Goal: Information Seeking & Learning: Learn about a topic

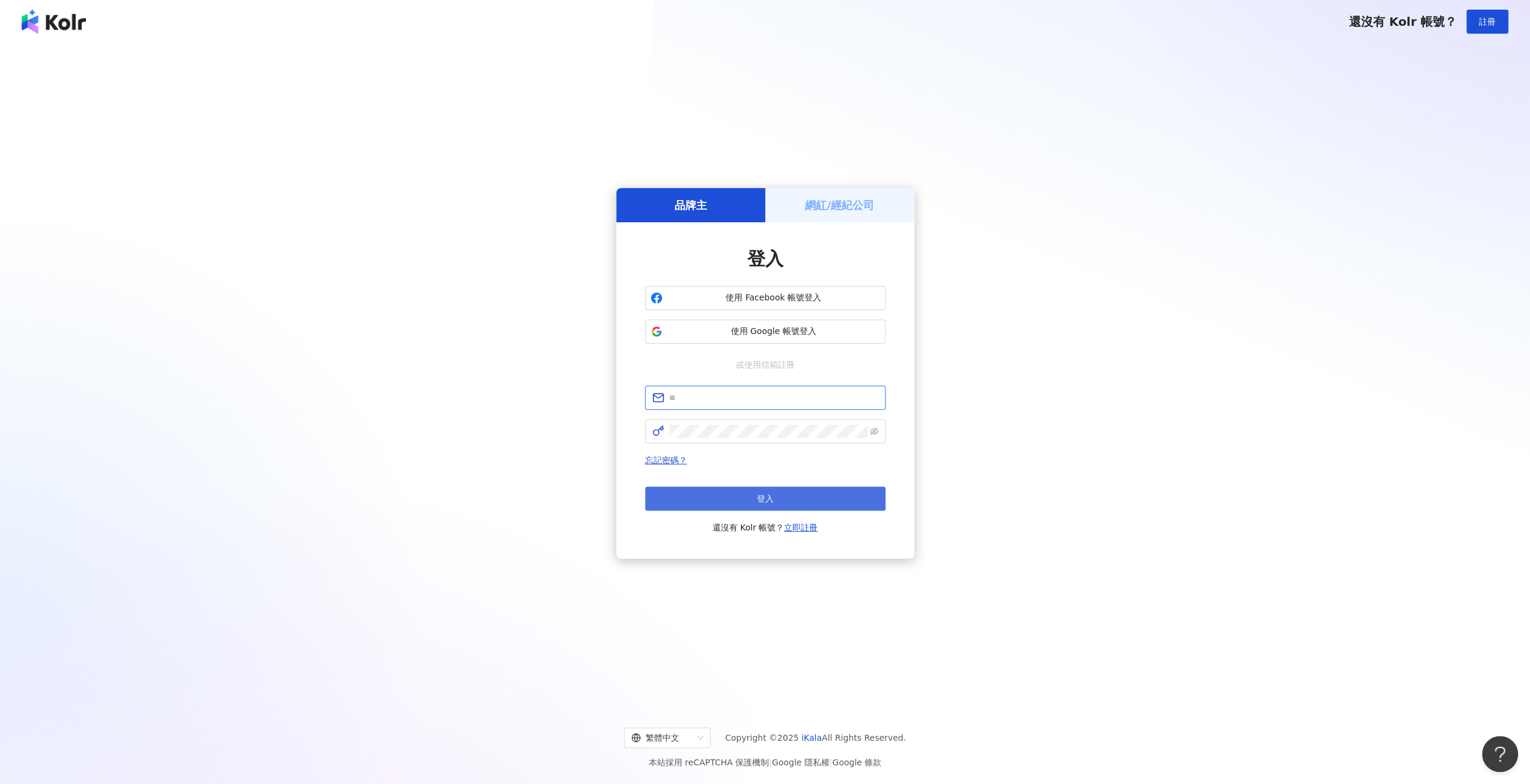
type input "**********"
click at [768, 500] on span "登入" at bounding box center [765, 498] width 17 height 10
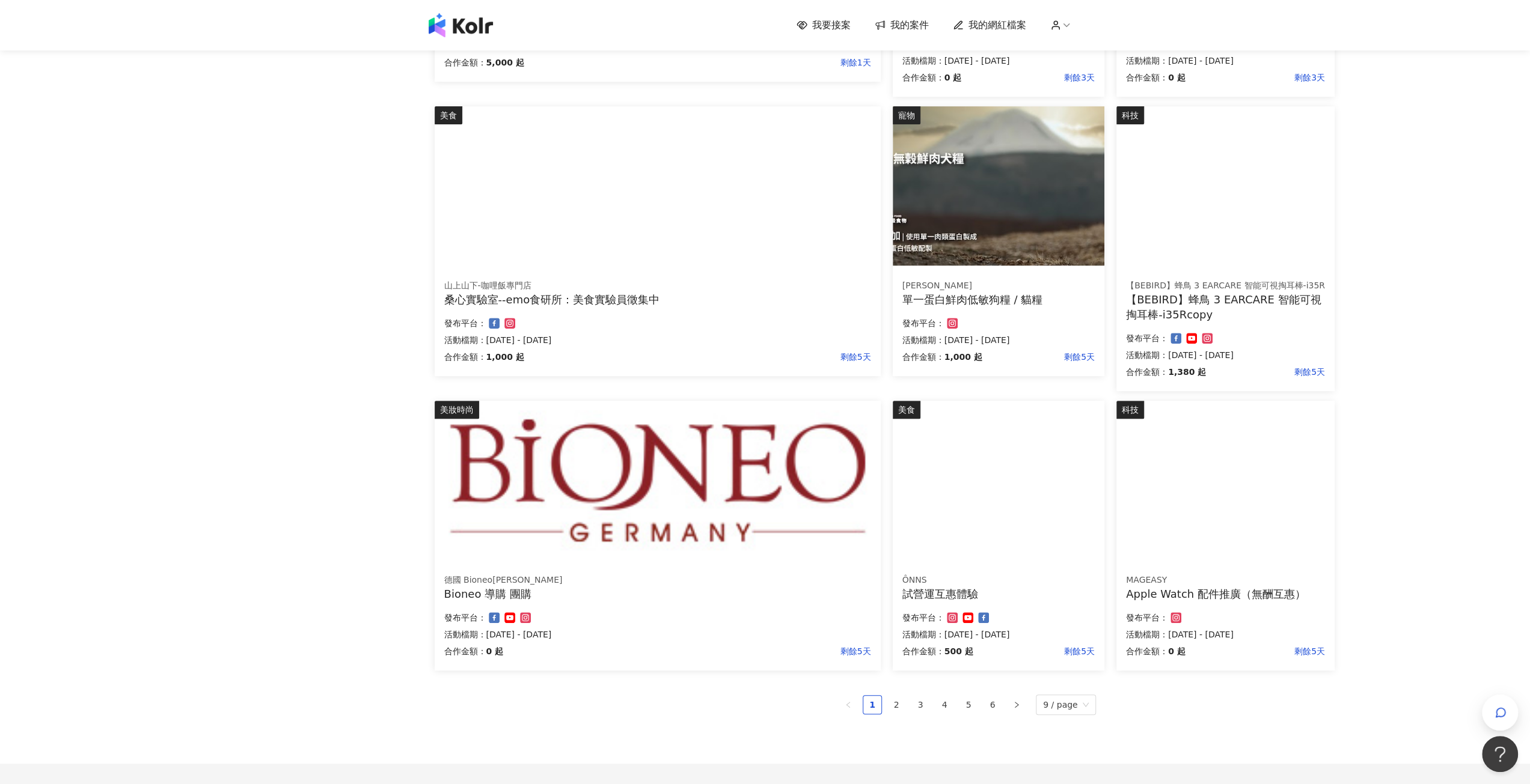
scroll to position [421, 0]
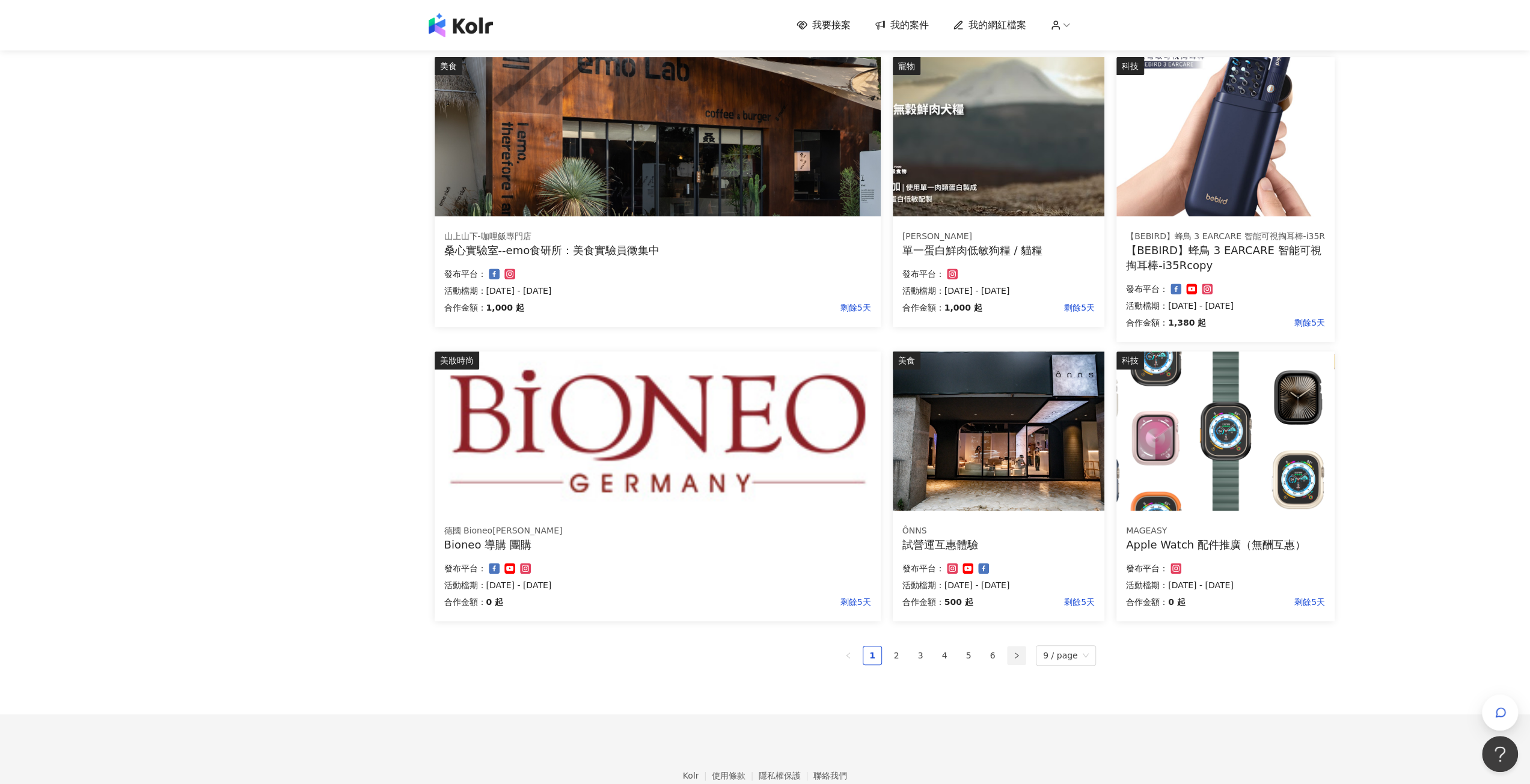
click at [1026, 655] on button "button" at bounding box center [1016, 655] width 19 height 19
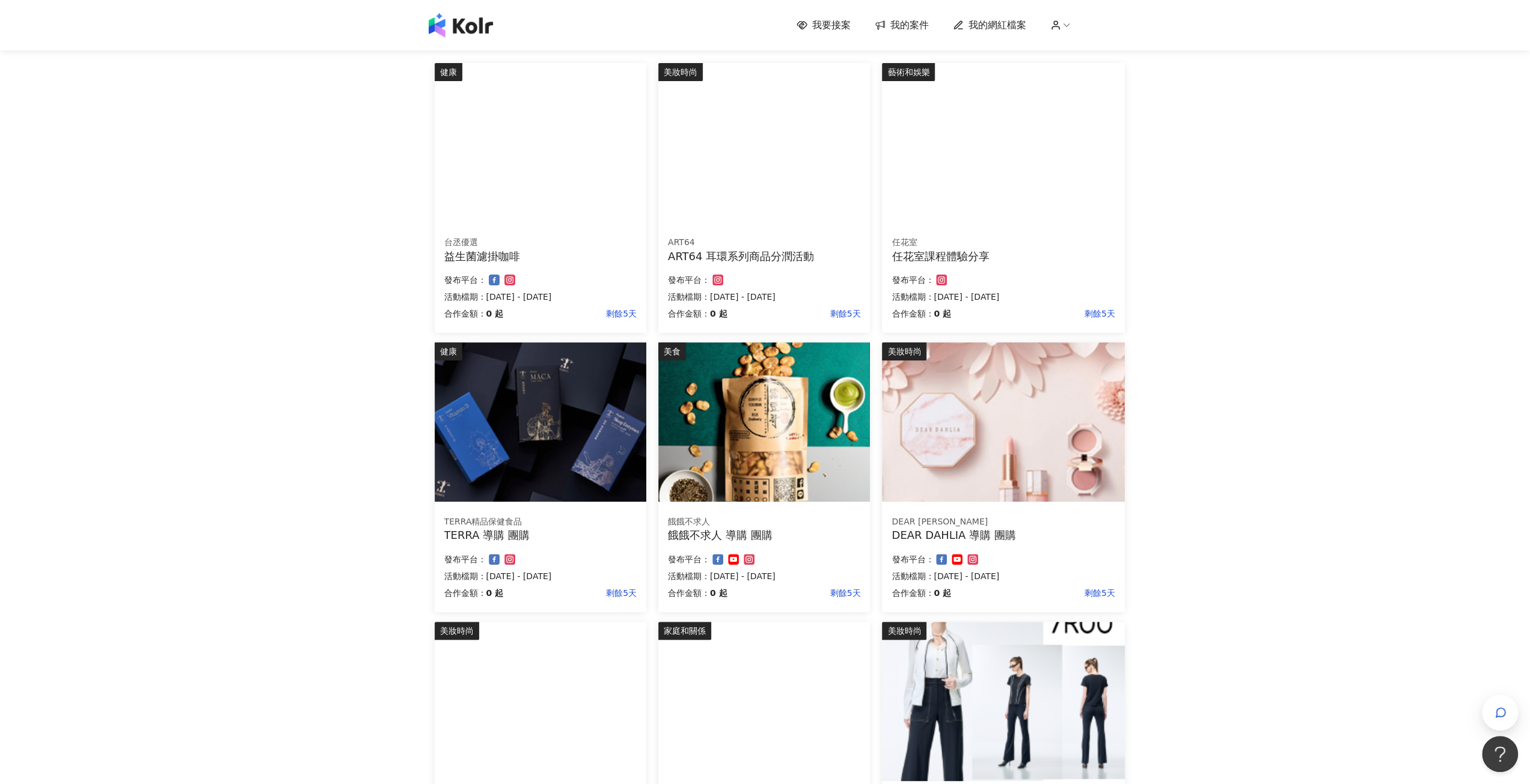
scroll to position [360, 0]
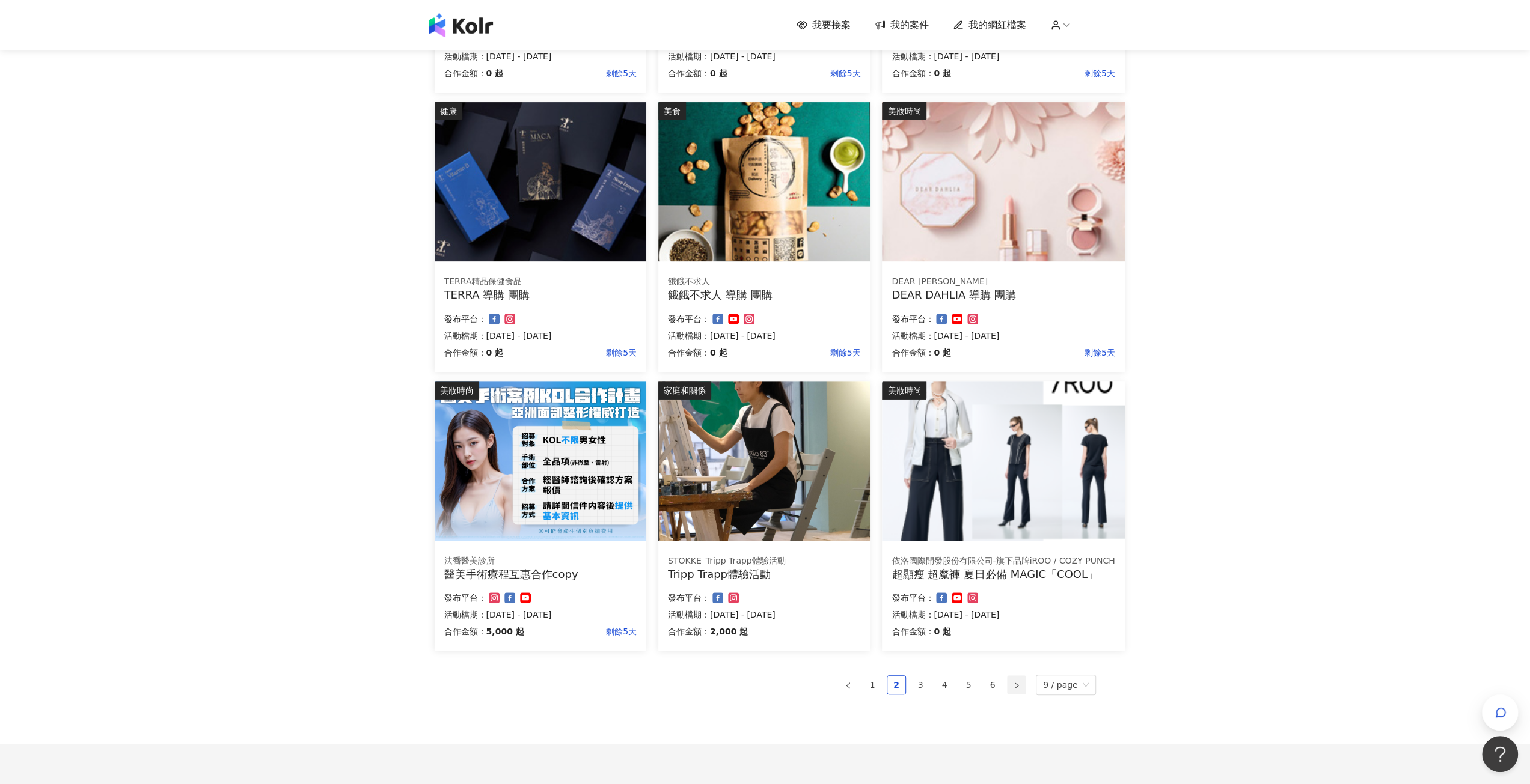
click at [1014, 683] on button "button" at bounding box center [1016, 685] width 19 height 19
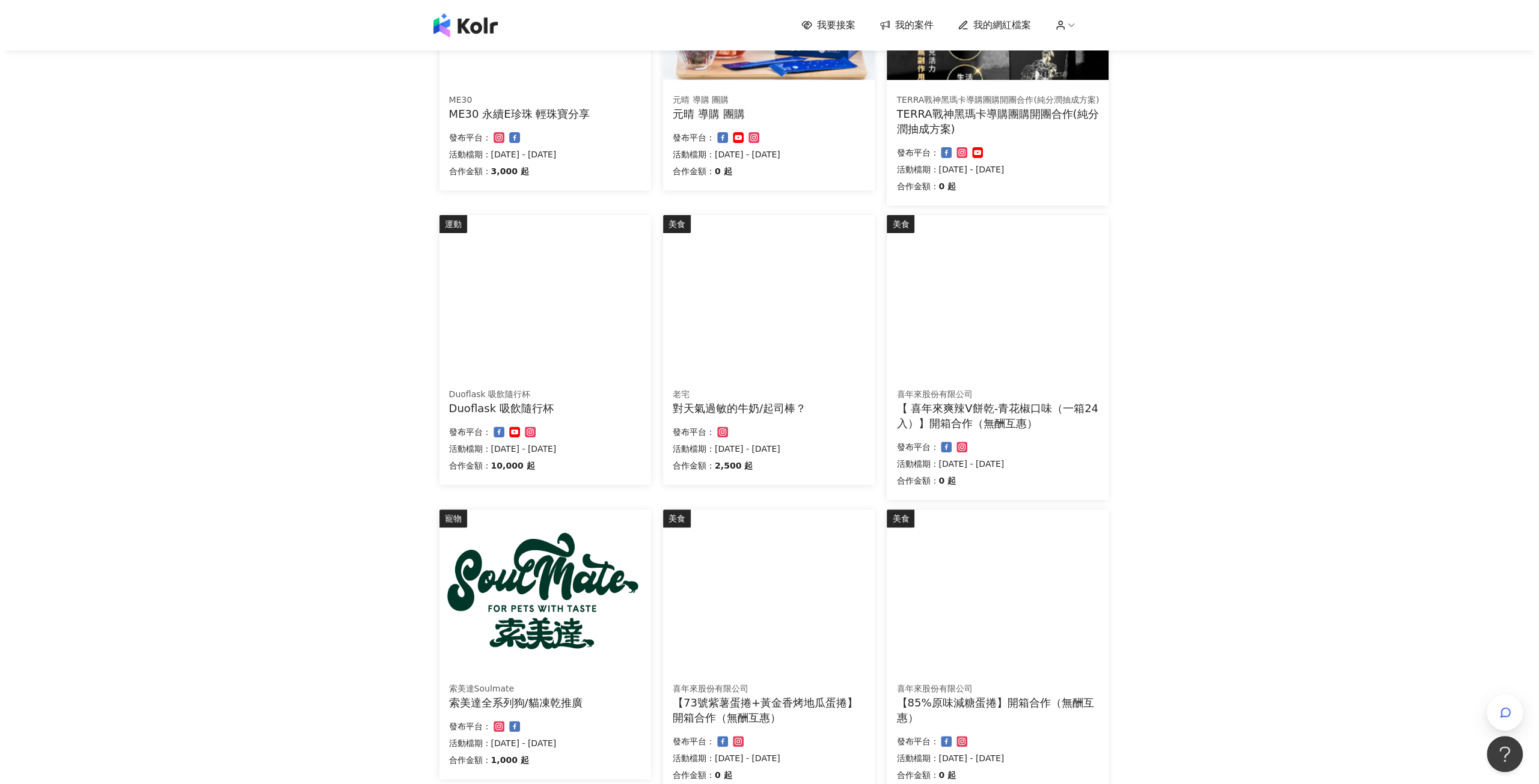
scroll to position [181, 0]
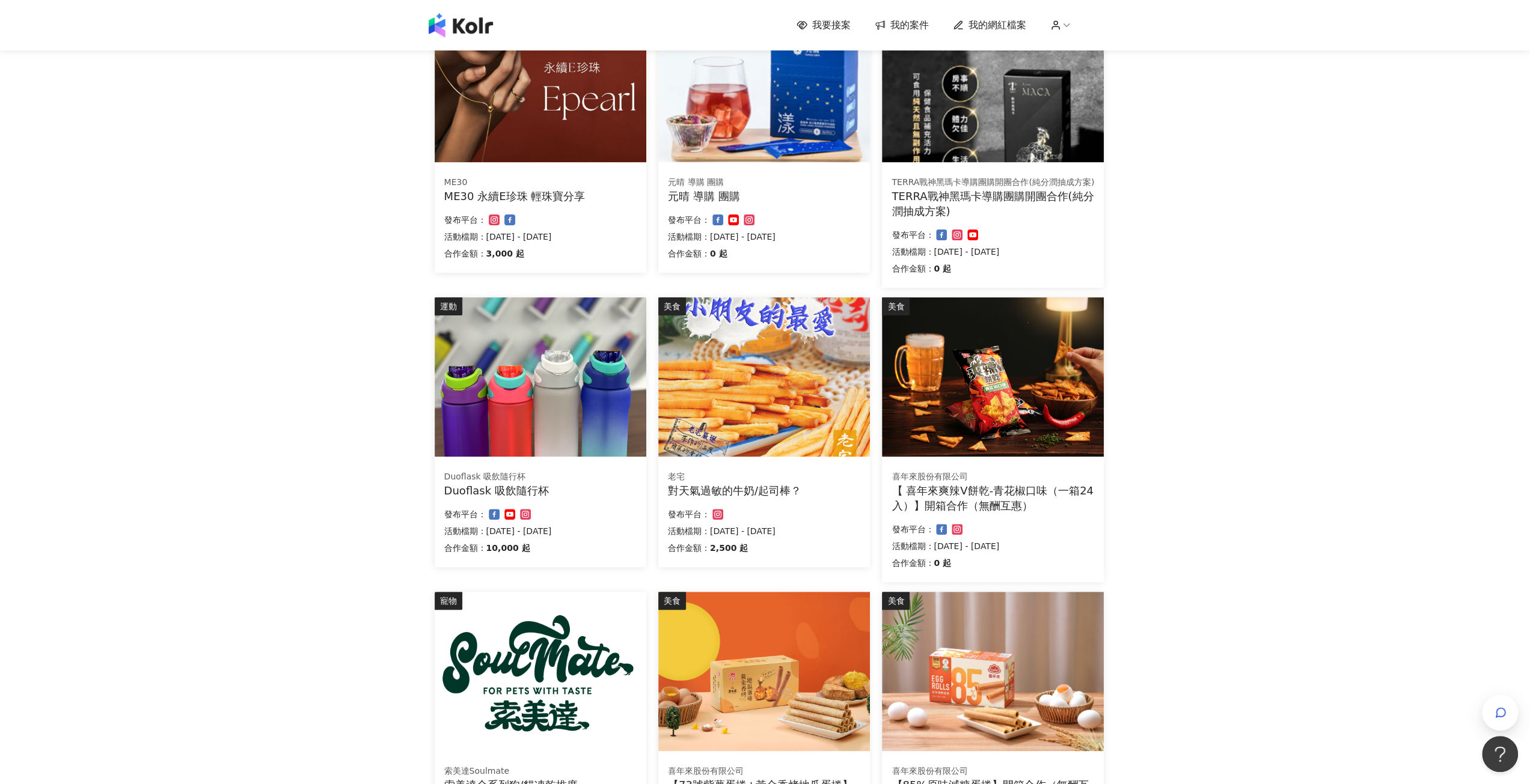
click at [514, 481] on div "Duoflask 吸飲隨行杯" at bounding box center [540, 477] width 192 height 12
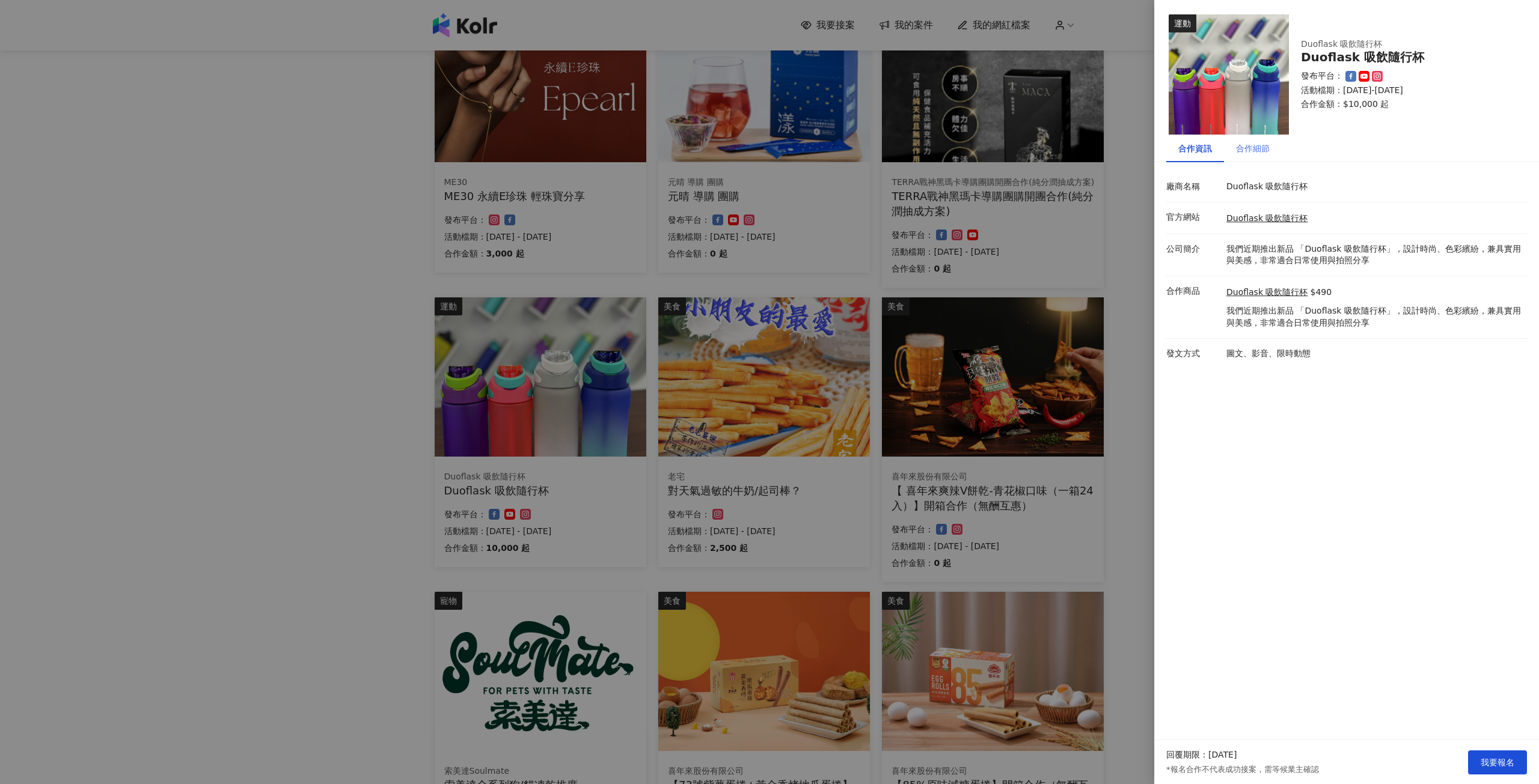
click at [1235, 157] on div "合作細節" at bounding box center [1253, 148] width 58 height 28
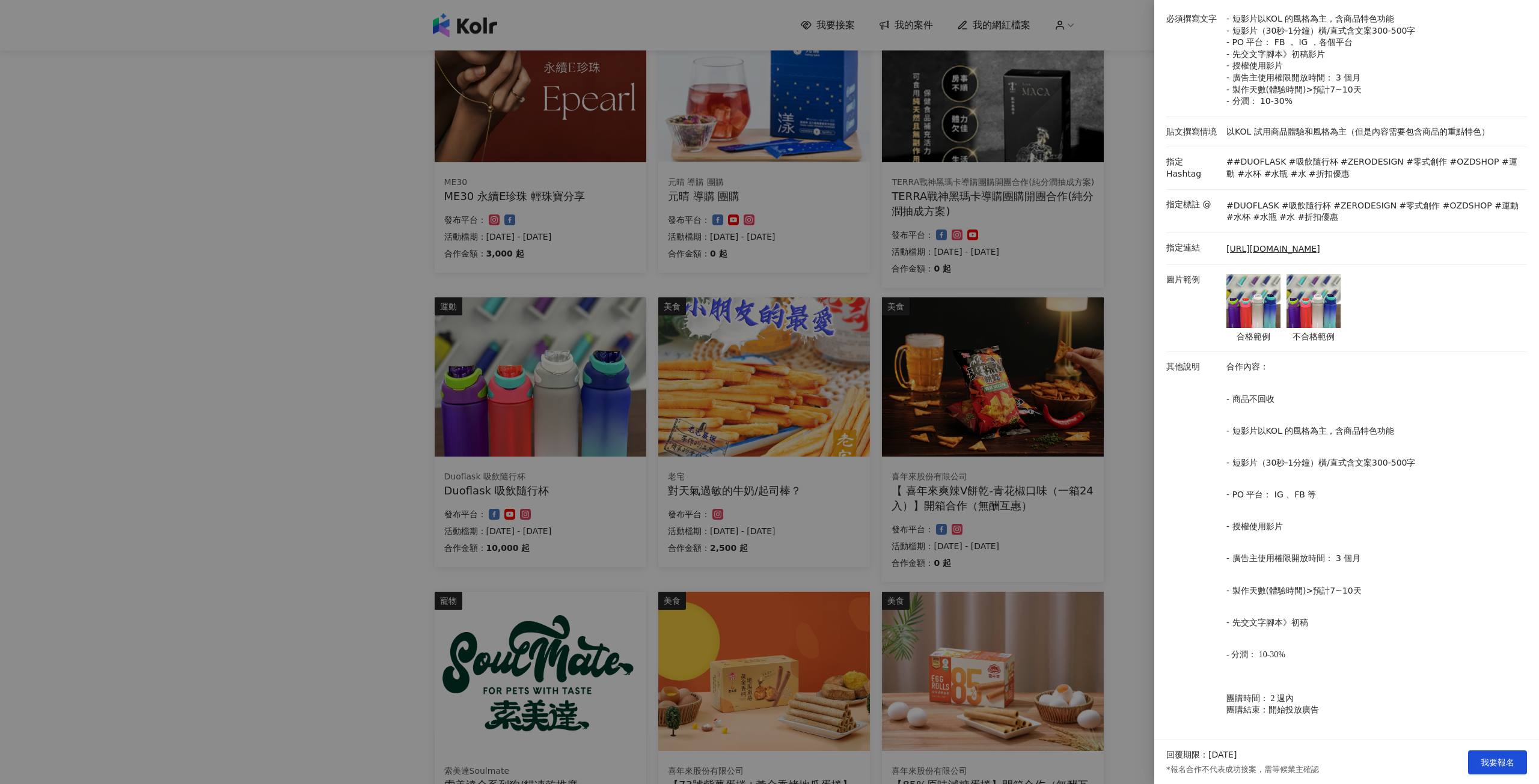
scroll to position [171, 0]
drag, startPoint x: 1260, startPoint y: 651, endPoint x: 1334, endPoint y: 651, distance: 74.0
click at [1334, 651] on p "- 分潤： 10-30%" at bounding box center [1373, 652] width 294 height 12
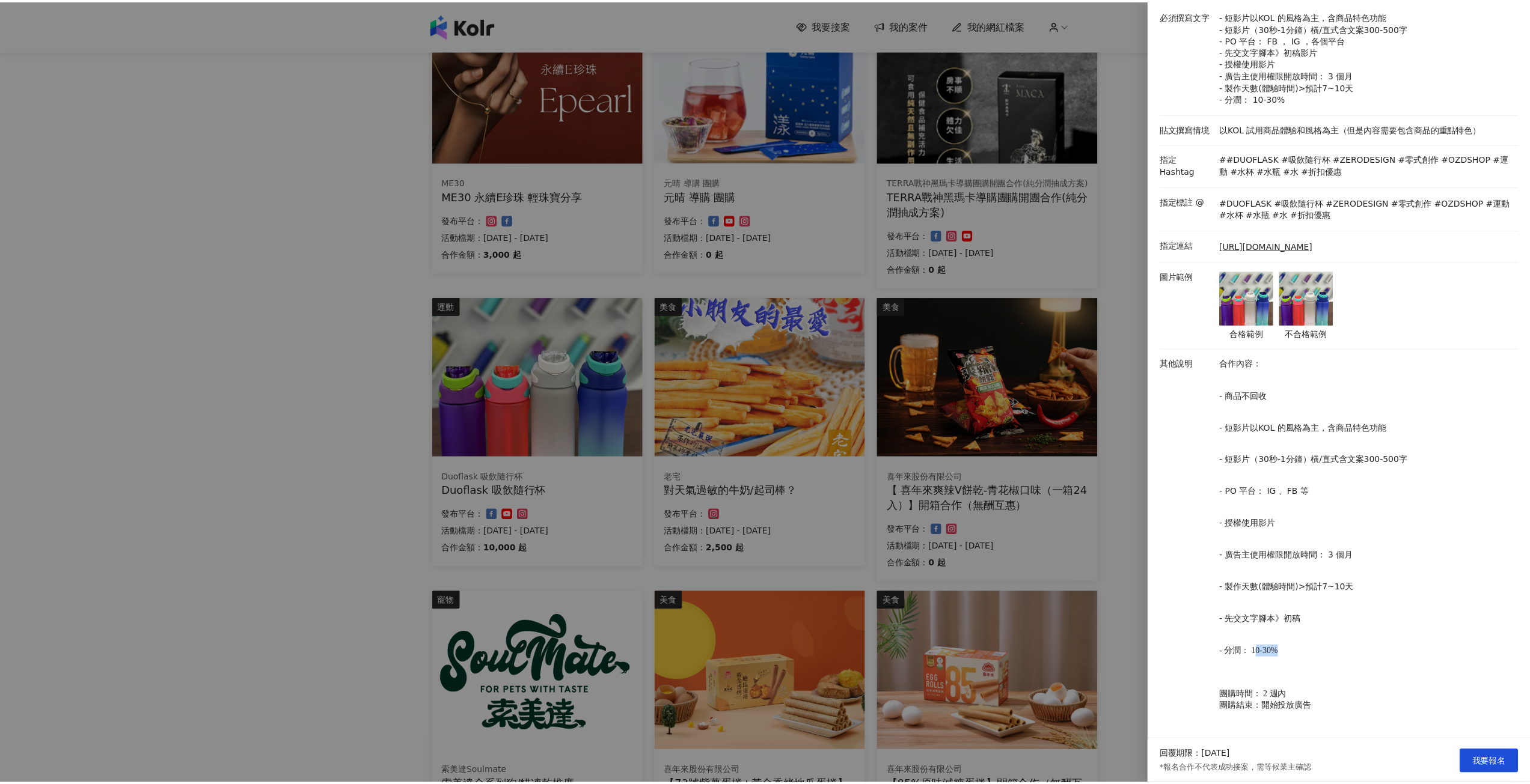
scroll to position [0, 0]
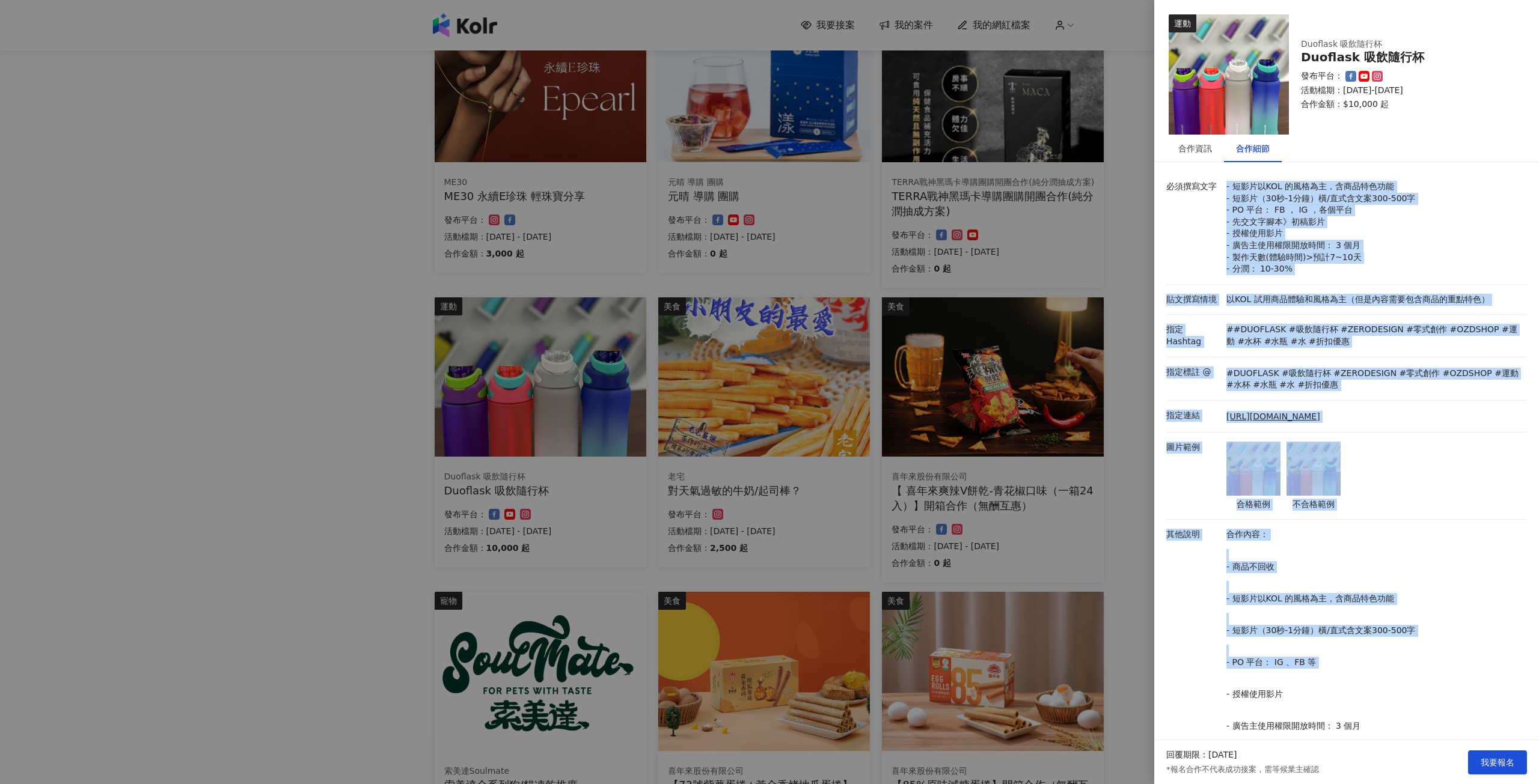
drag, startPoint x: 1221, startPoint y: 186, endPoint x: 1405, endPoint y: 668, distance: 515.9
click at [1405, 668] on div "必須撰寫文字 - 短影片以KOL 的風格為主，含商品特色功能 - 短影片（30秒-1分鐘）橫/直式含文案300-500字 - PO 平台： FB ， IG ，…" at bounding box center [1346, 542] width 361 height 741
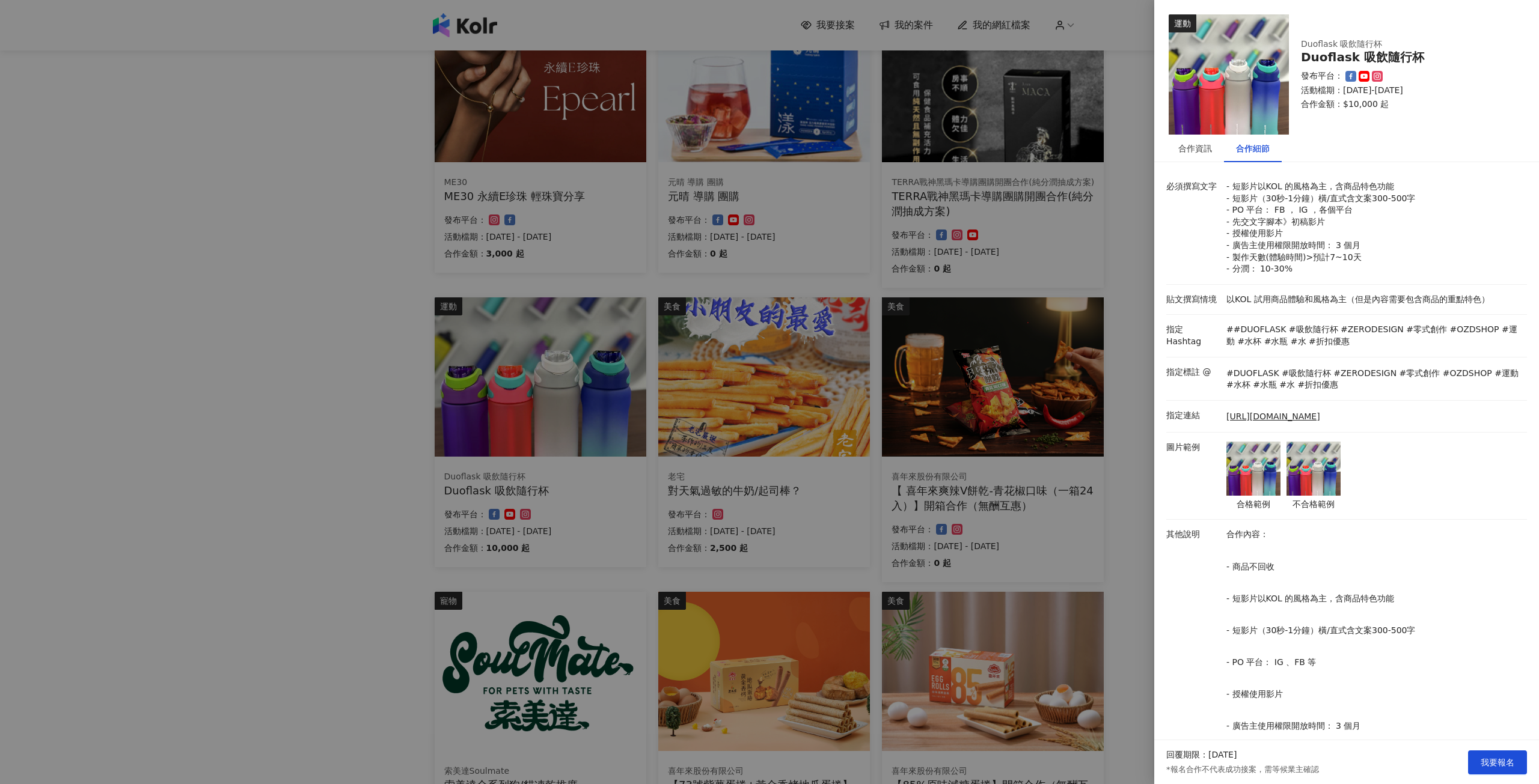
click at [294, 269] on div at bounding box center [769, 392] width 1539 height 784
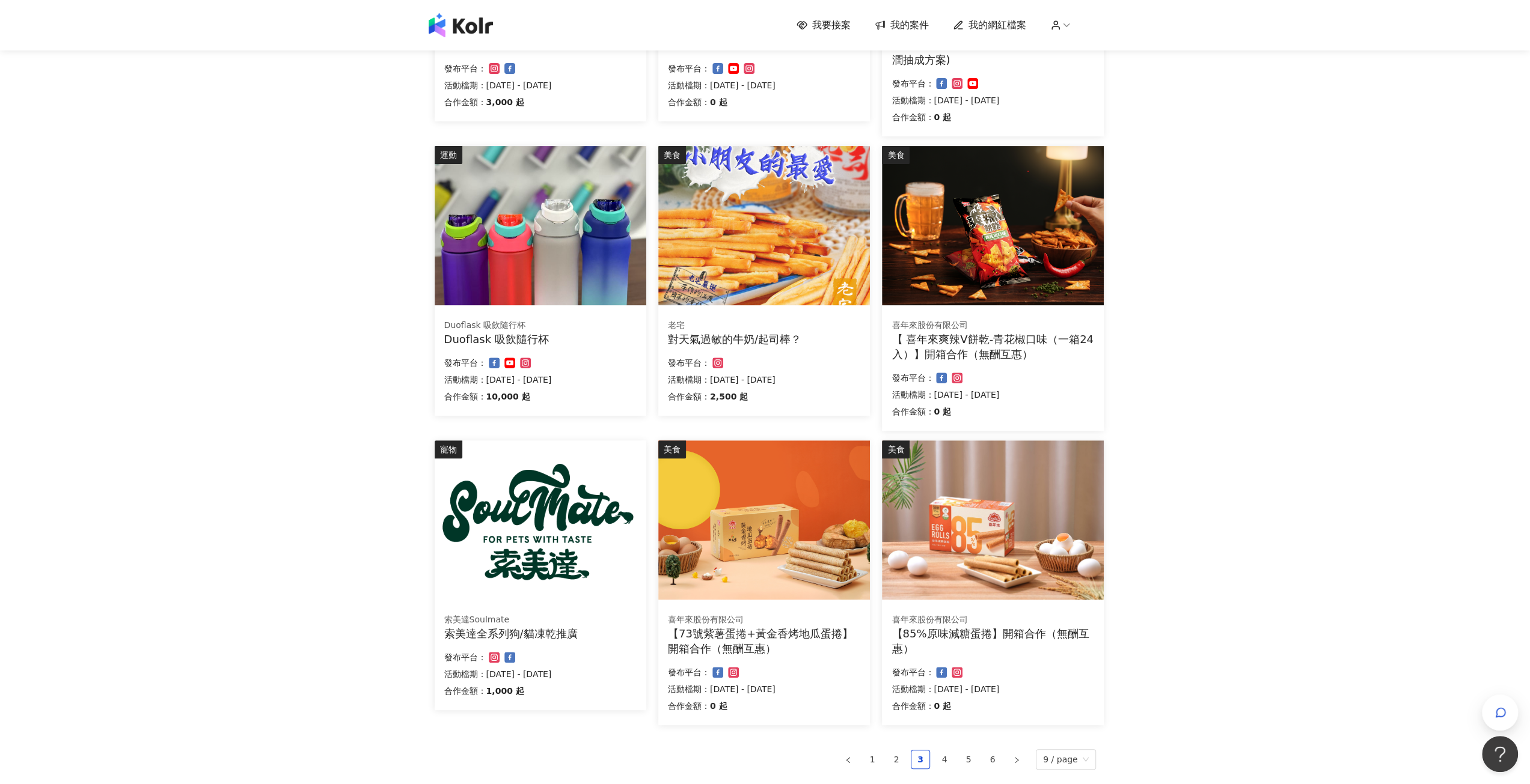
scroll to position [360, 0]
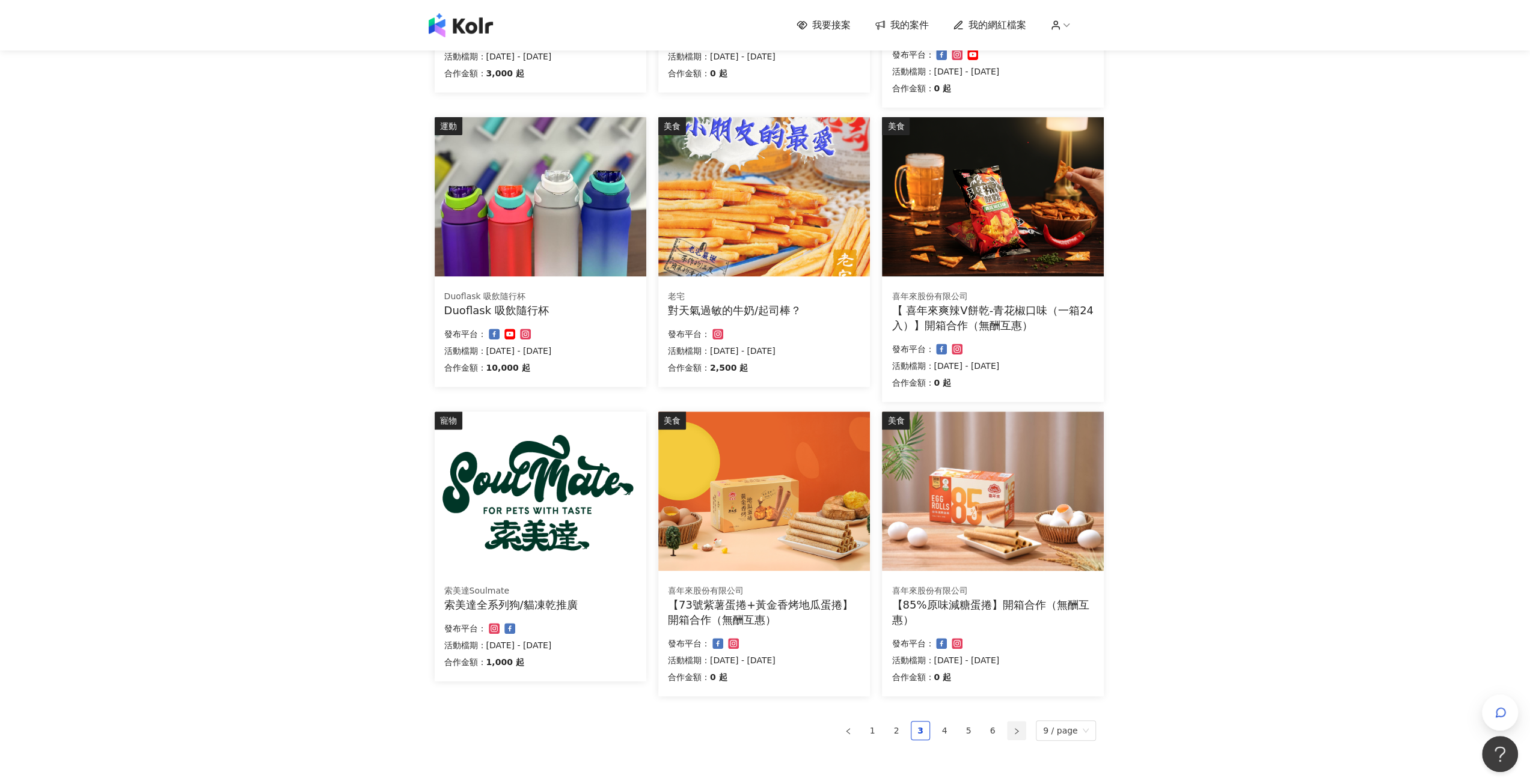
click at [1016, 736] on button "button" at bounding box center [1016, 730] width 19 height 19
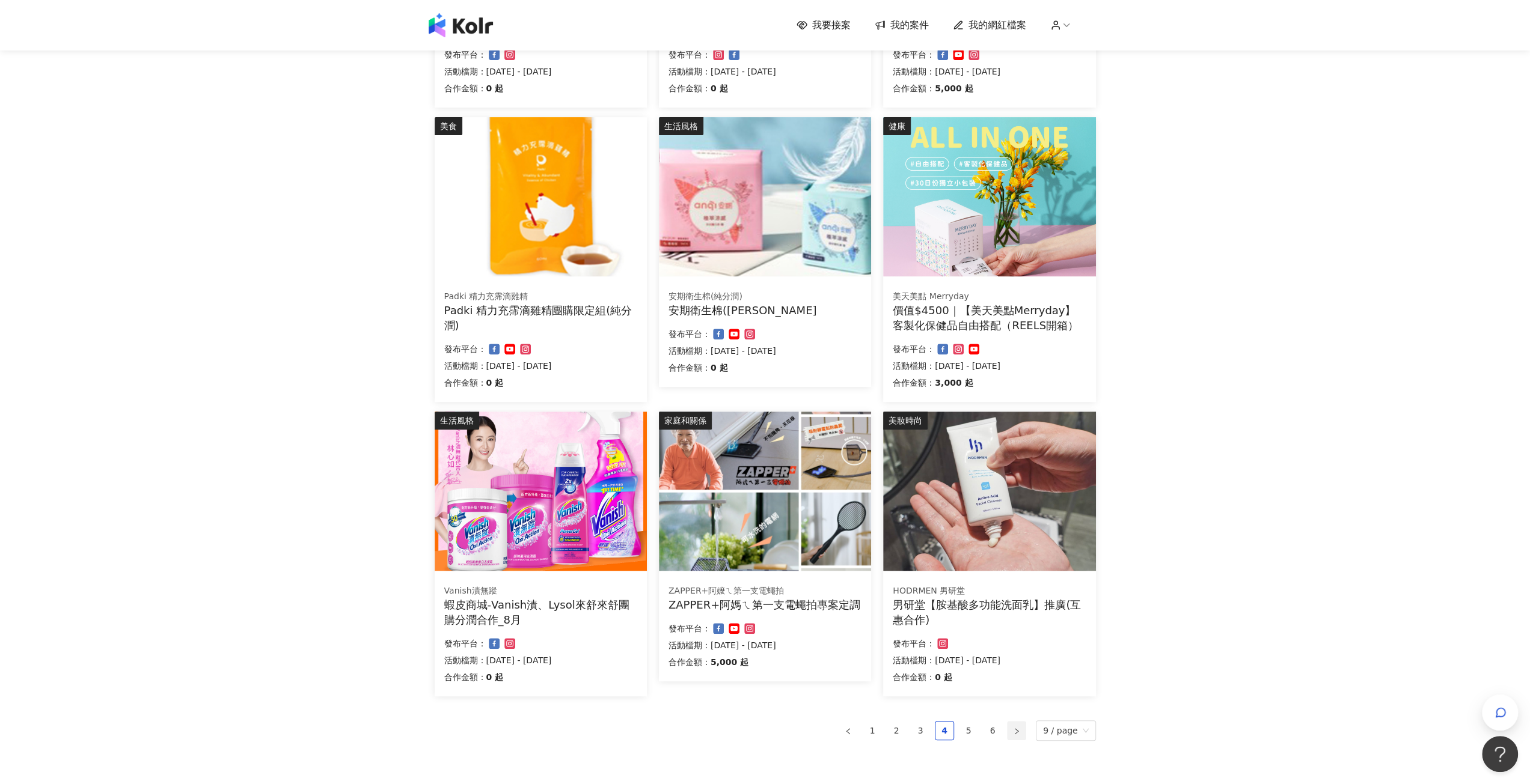
click at [1016, 735] on button "button" at bounding box center [1016, 730] width 19 height 19
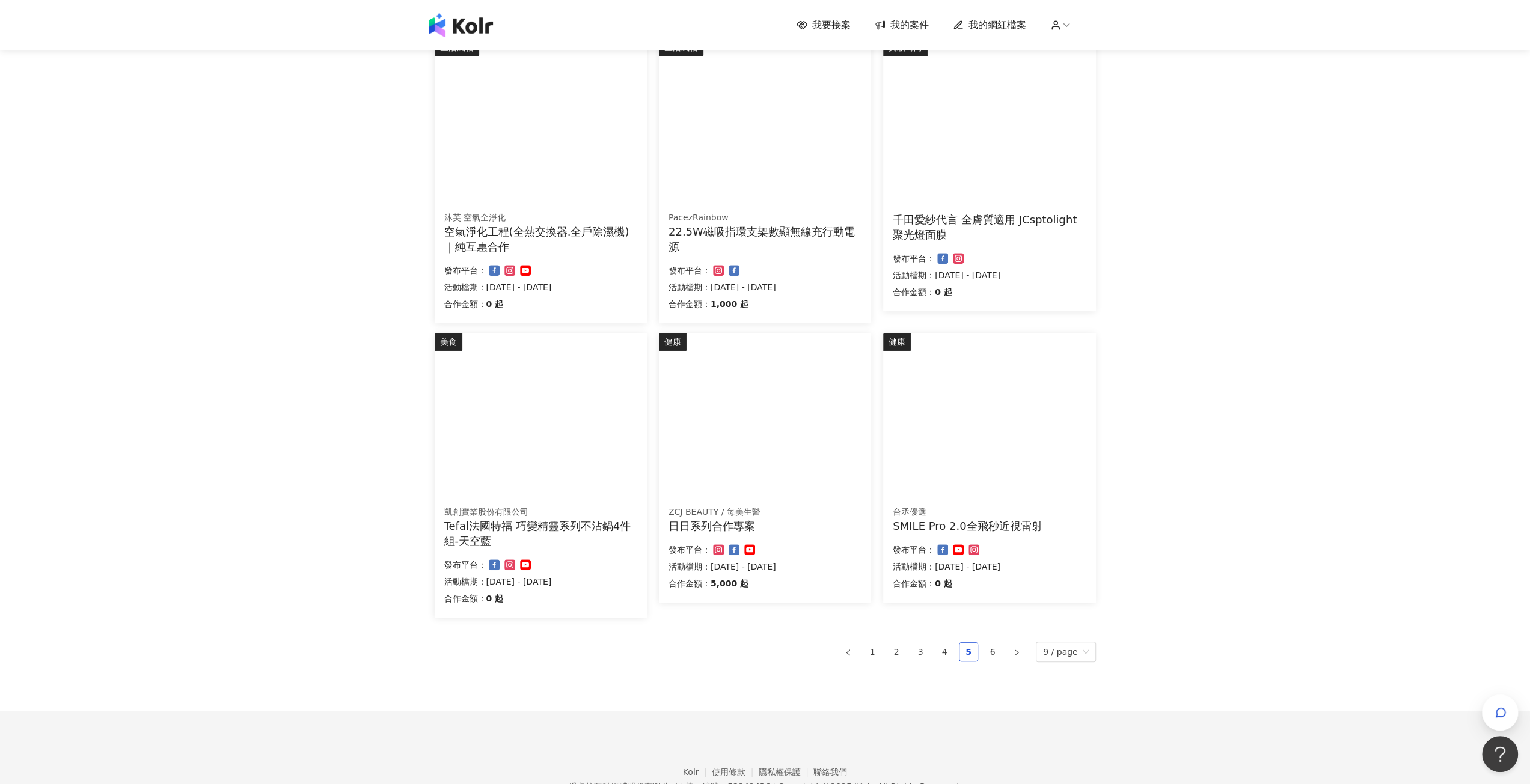
scroll to position [481, 0]
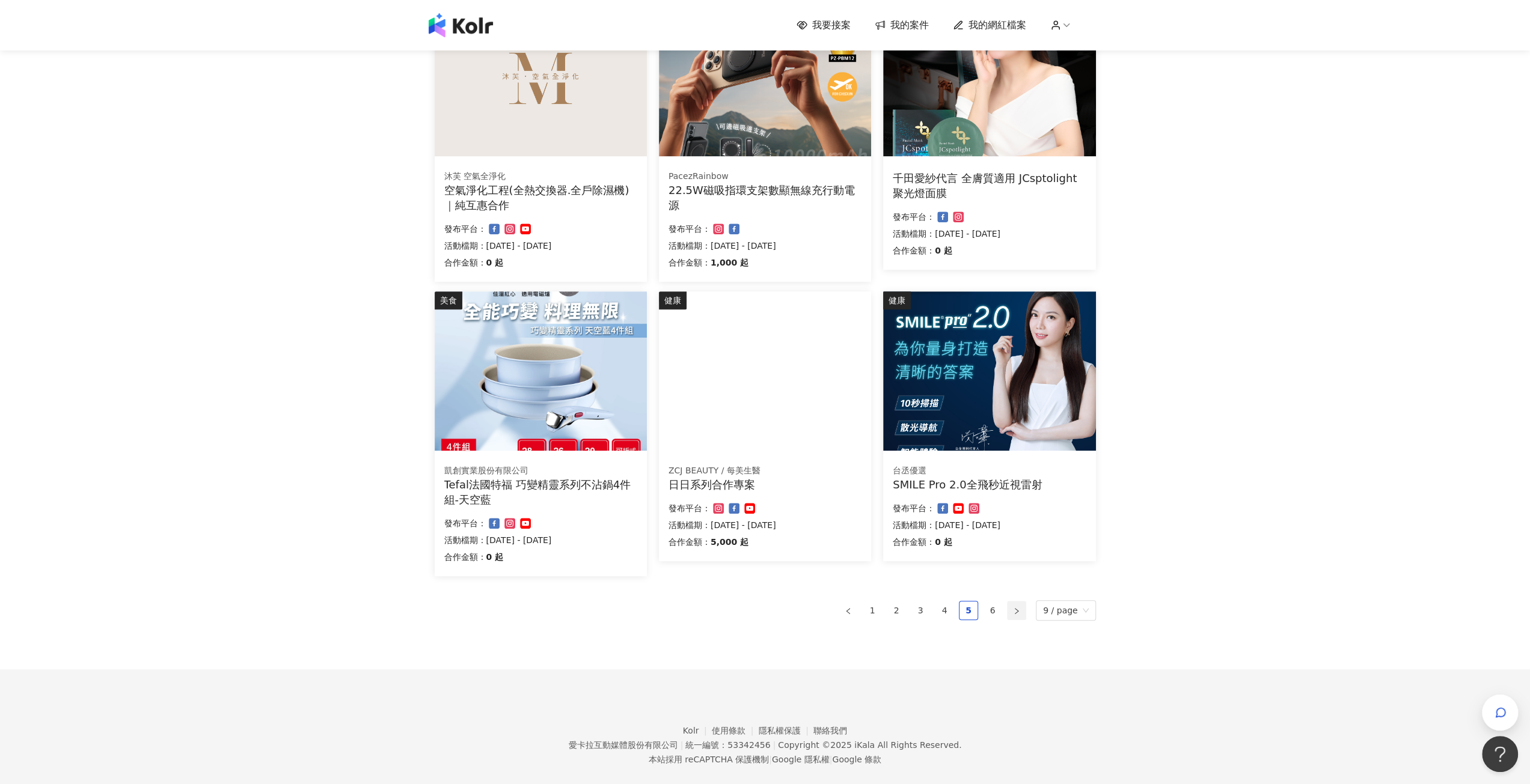
click at [1018, 611] on icon "right" at bounding box center [1016, 611] width 7 height 7
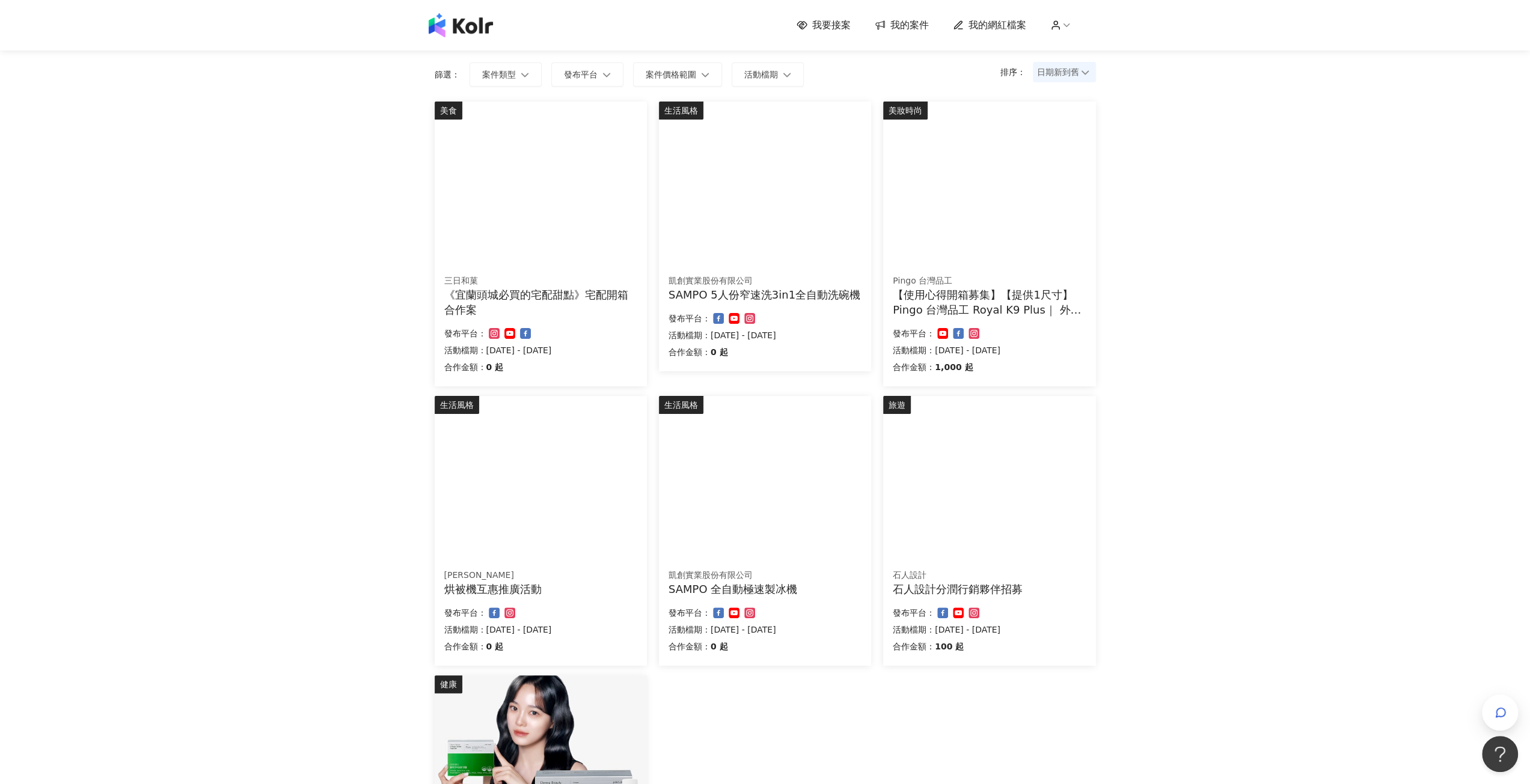
scroll to position [60, 0]
